Goal: Check status

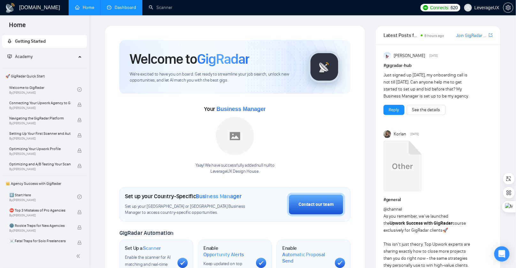
click at [127, 9] on link "Dashboard" at bounding box center [121, 7] width 29 height 5
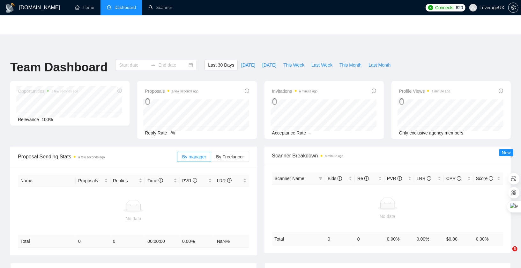
type input "[DATE]"
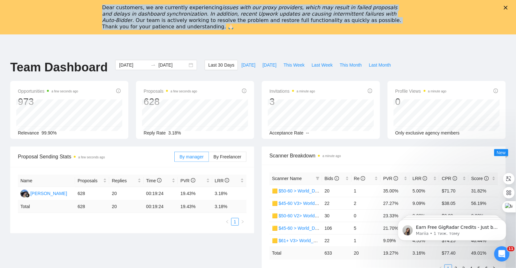
drag, startPoint x: 134, startPoint y: 7, endPoint x: 140, endPoint y: 27, distance: 21.1
click at [140, 27] on div "Dear customers, we are currently experiencing issues with our proxy providers, …" at bounding box center [258, 17] width 516 height 29
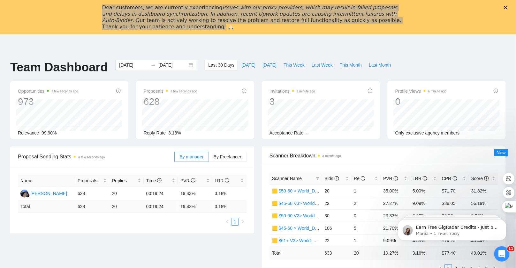
click at [243, 40] on header at bounding box center [258, 41] width 516 height 15
click at [245, 63] on span "[DATE]" at bounding box center [248, 65] width 14 height 7
click at [262, 65] on span "[DATE]" at bounding box center [269, 65] width 14 height 7
type input "[DATE]"
